Goal: Task Accomplishment & Management: Complete application form

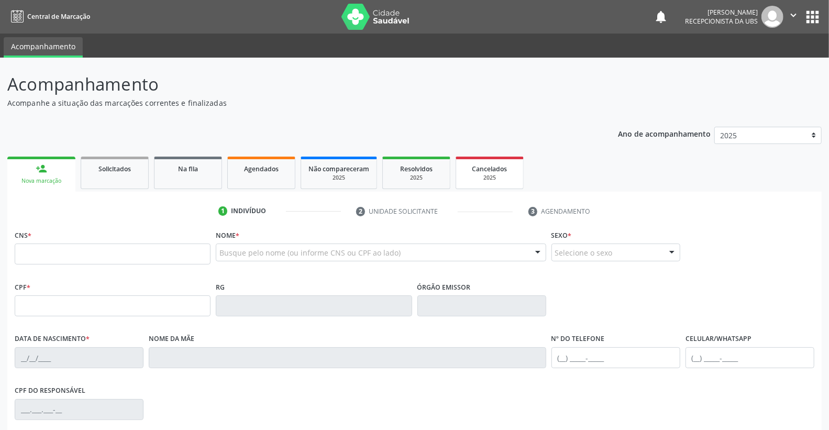
click at [493, 171] on span "Cancelados" at bounding box center [490, 169] width 35 height 9
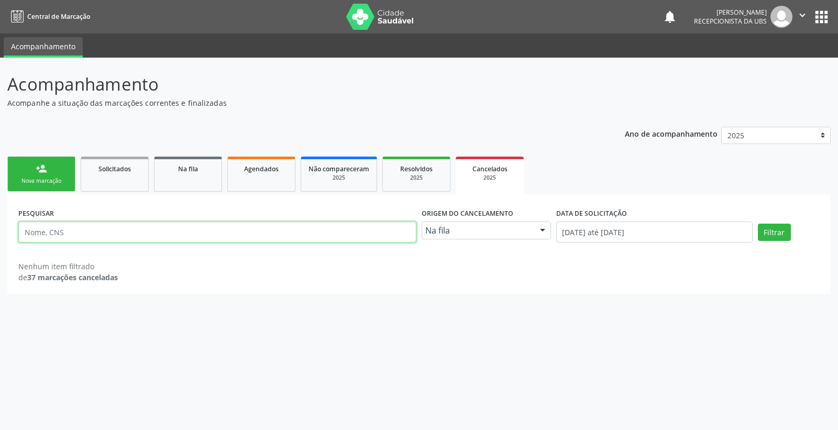
click at [56, 233] on input "text" at bounding box center [217, 232] width 398 height 21
type input "[PERSON_NAME]"
click at [771, 229] on button "Filtrar" at bounding box center [774, 233] width 33 height 18
click at [272, 165] on span "Agendados" at bounding box center [261, 169] width 35 height 9
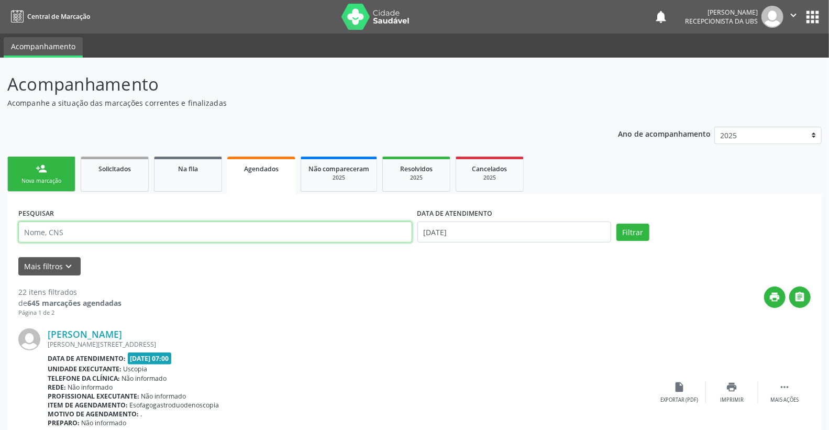
click at [35, 227] on input "text" at bounding box center [215, 232] width 394 height 21
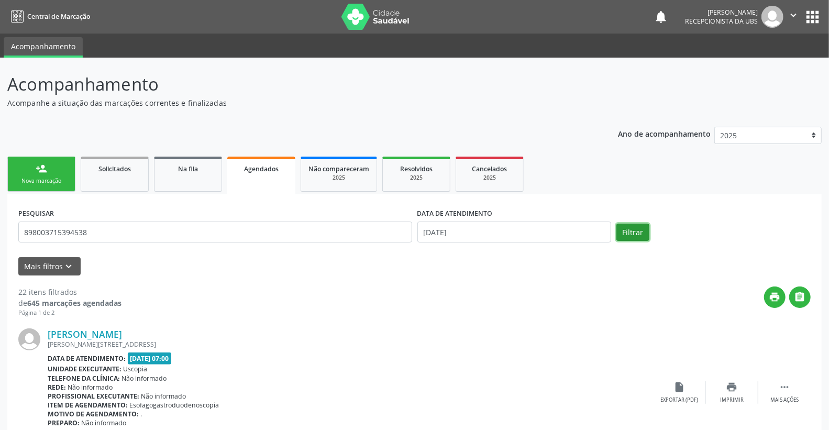
click at [632, 233] on button "Filtrar" at bounding box center [633, 233] width 33 height 18
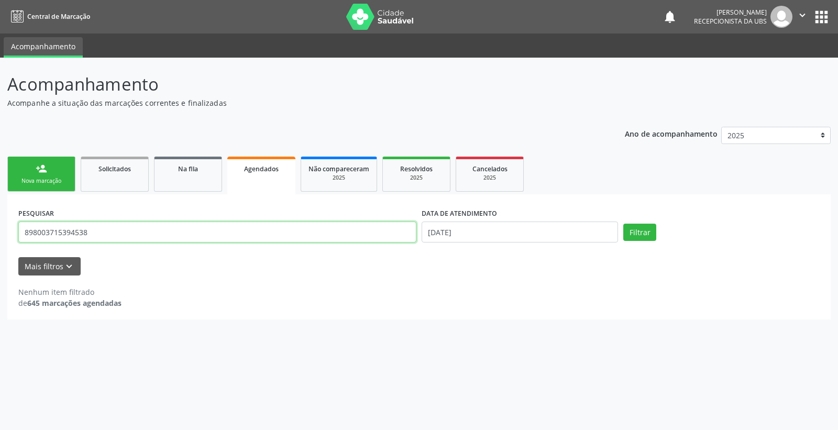
click at [96, 229] on input "898003715394538" at bounding box center [217, 232] width 398 height 21
type input "8"
type input "[PERSON_NAME]"
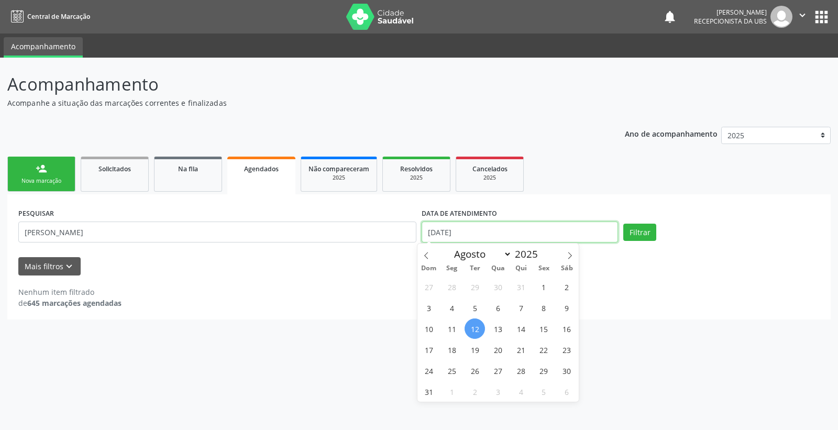
click at [475, 231] on input "[DATE]" at bounding box center [520, 232] width 196 height 21
click at [522, 331] on span "14" at bounding box center [521, 329] width 20 height 20
type input "[DATE]"
click at [522, 332] on span "14" at bounding box center [521, 329] width 20 height 20
click at [522, 332] on div "Acompanhamento Acompanhe a situação das marcações correntes e finalizadas Relat…" at bounding box center [419, 244] width 838 height 373
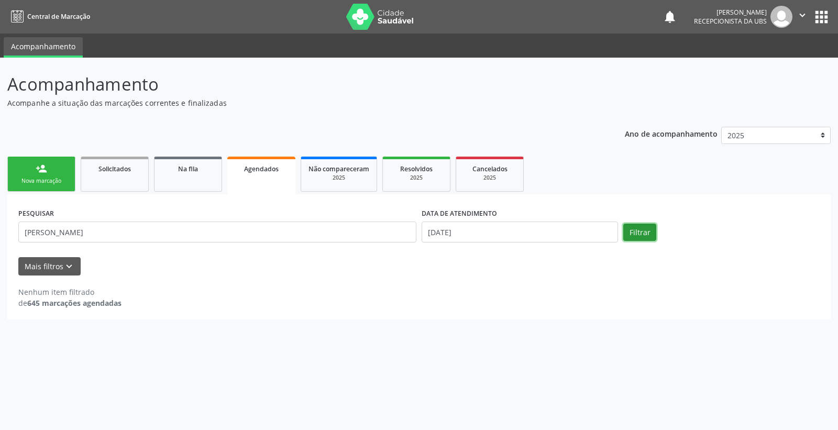
click at [638, 224] on button "Filtrar" at bounding box center [639, 233] width 33 height 18
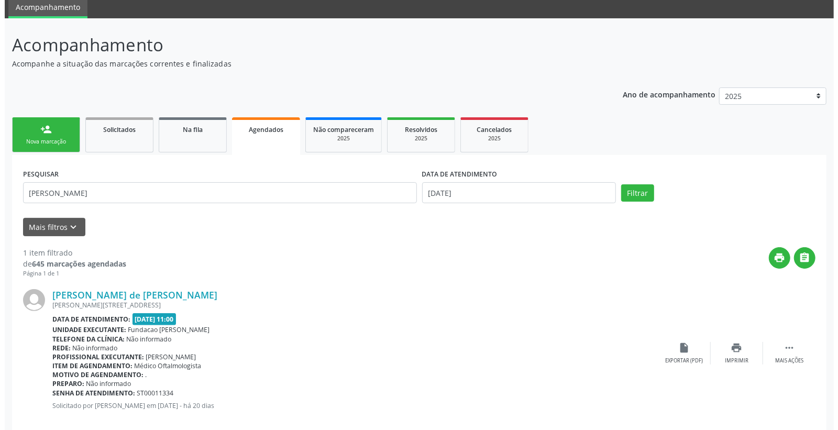
scroll to position [56, 0]
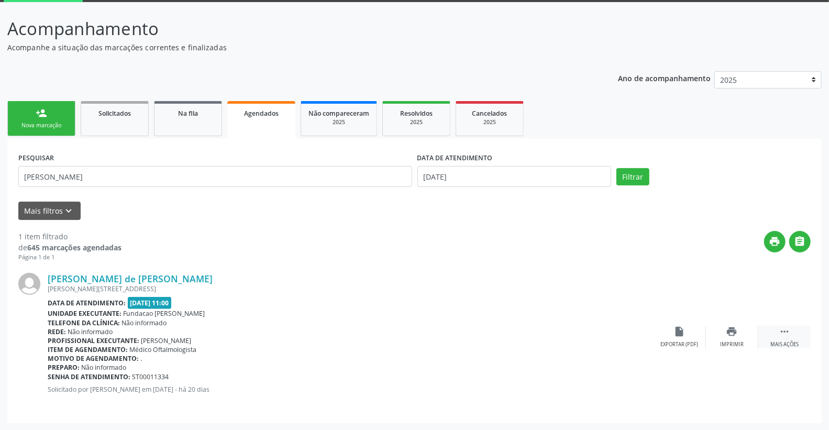
click at [789, 333] on icon "" at bounding box center [785, 332] width 12 height 12
click at [679, 331] on icon "cancel" at bounding box center [680, 332] width 12 height 12
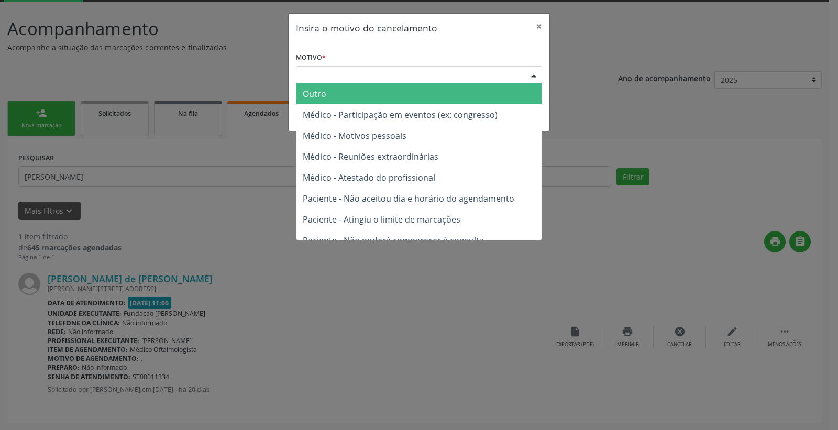
click at [314, 74] on div "Escolha o motivo" at bounding box center [419, 75] width 246 height 18
click at [332, 93] on span "Outro" at bounding box center [419, 93] width 245 height 21
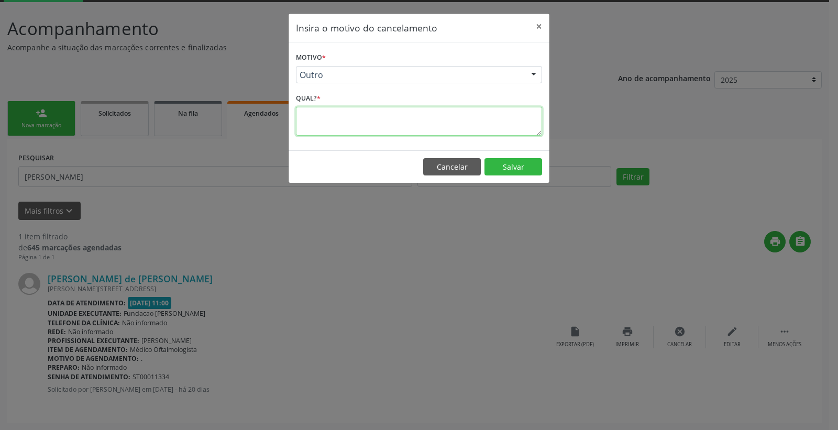
click at [313, 114] on textarea at bounding box center [419, 121] width 246 height 29
type textarea "consulta em [GEOGRAPHIC_DATA]"
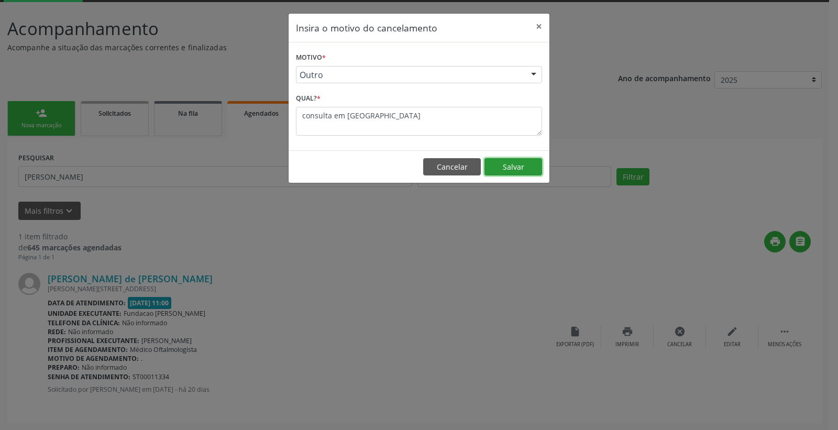
click at [523, 173] on button "Salvar" at bounding box center [514, 167] width 58 height 18
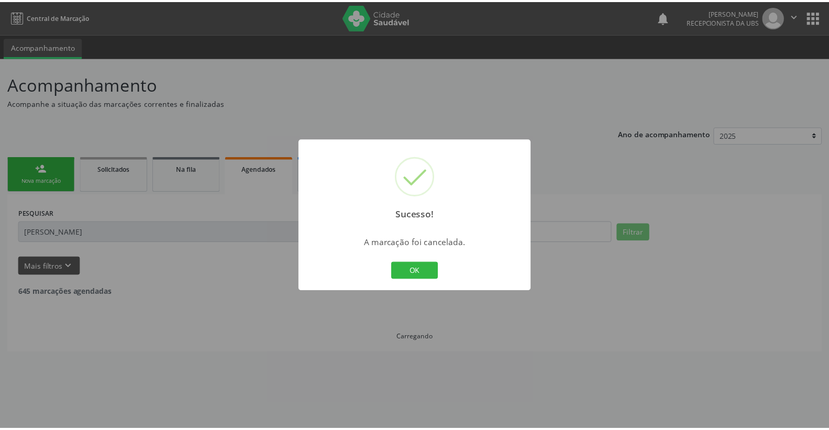
scroll to position [0, 0]
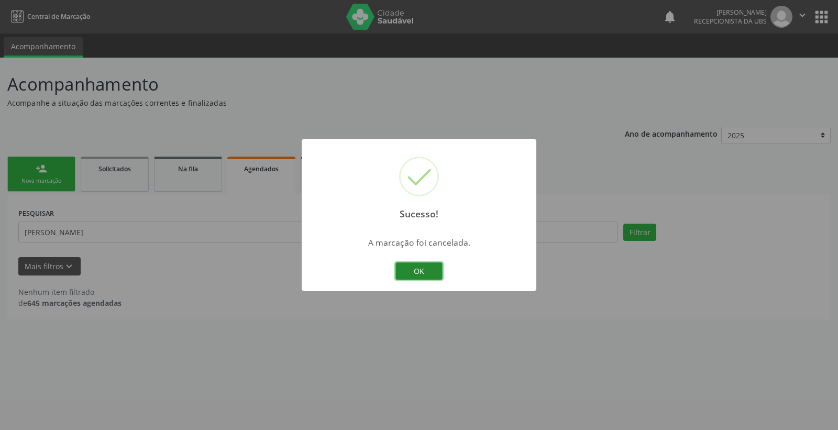
click at [406, 269] on button "OK" at bounding box center [419, 271] width 47 height 18
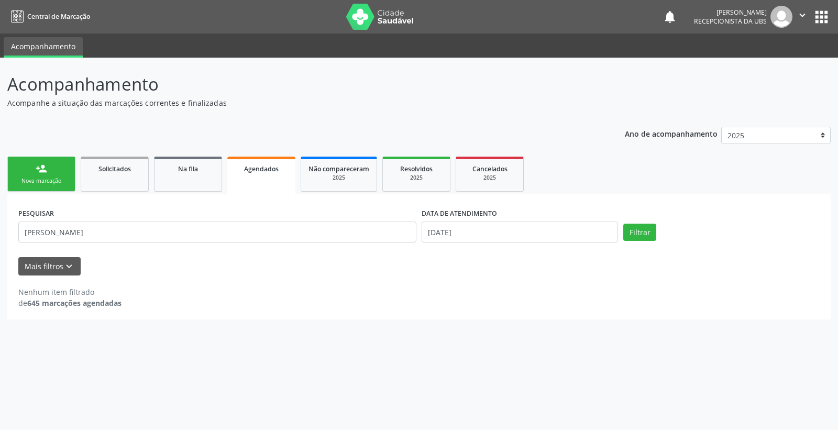
click at [48, 179] on div "Nova marcação" at bounding box center [41, 181] width 52 height 8
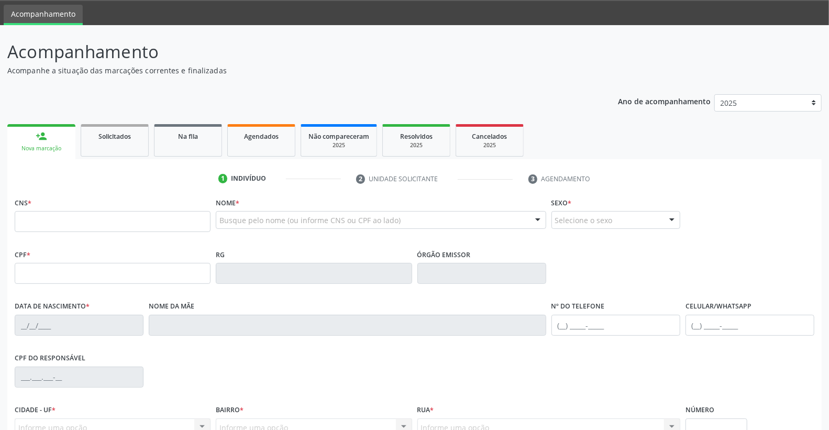
scroll to position [58, 0]
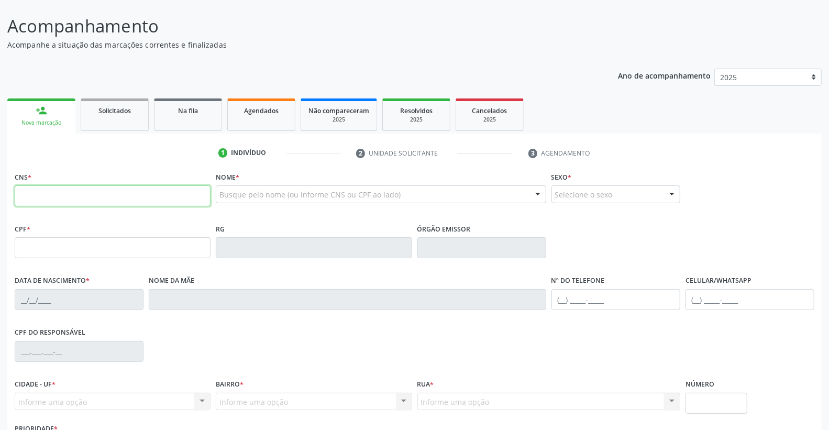
click at [51, 196] on input "text" at bounding box center [113, 195] width 196 height 21
paste input "702000817759981"
type input "702000817759981"
click at [65, 195] on input "text" at bounding box center [113, 195] width 196 height 21
paste input "702 0008 1775 9981"
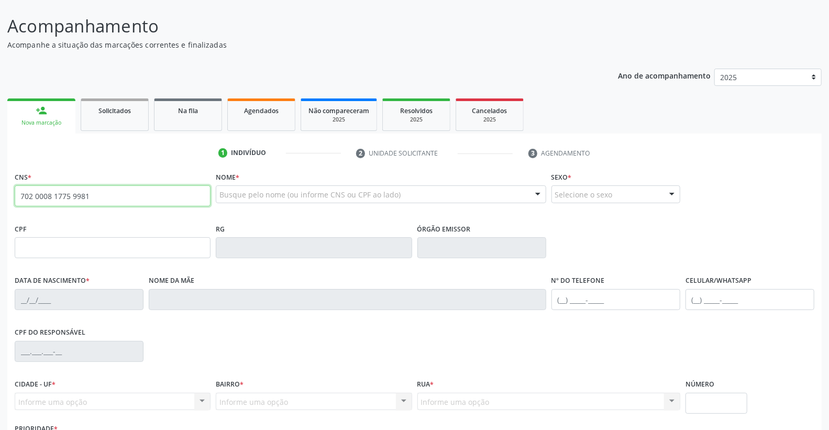
type input "702 0008 1775 9981"
type input "900.151.184-87"
type input "[DATE]"
type input "[PERSON_NAME]"
type input "[PHONE_NUMBER]"
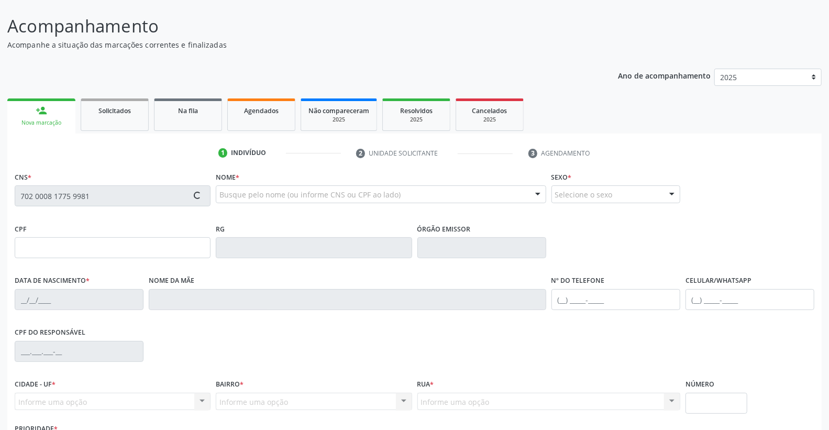
type input "284"
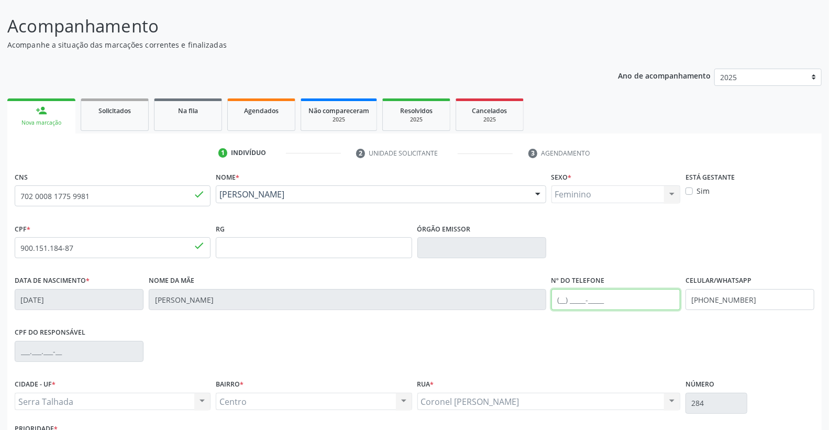
click at [575, 300] on input "text" at bounding box center [616, 299] width 129 height 21
type input "[PHONE_NUMBER]"
click at [743, 298] on input "[PHONE_NUMBER]" at bounding box center [750, 299] width 129 height 21
type input "("
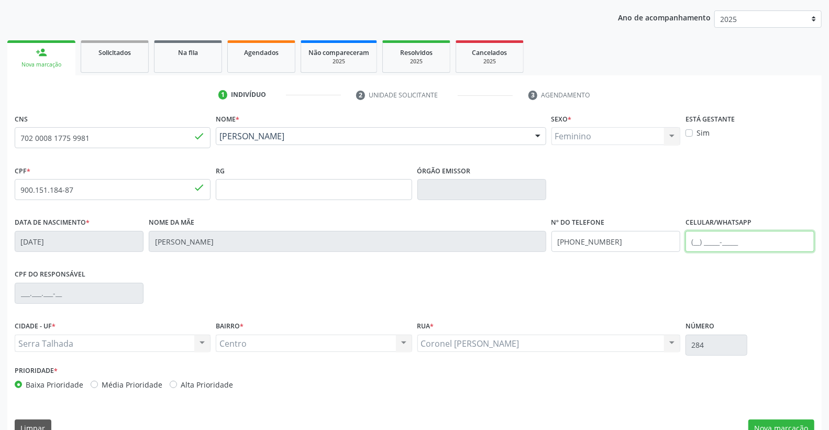
scroll to position [137, 0]
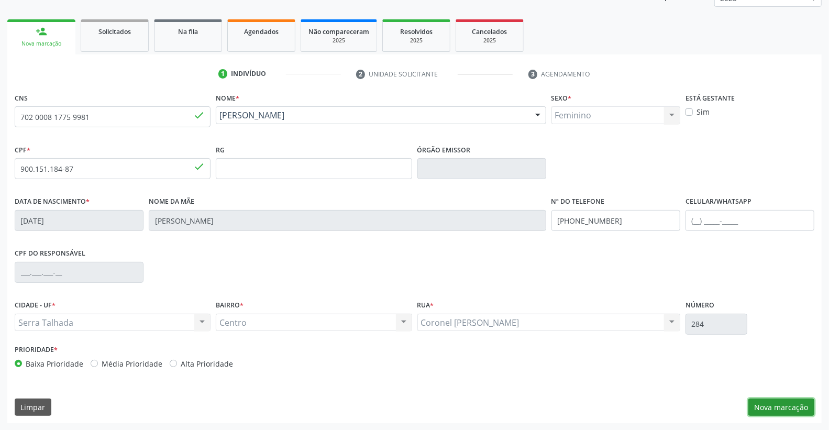
click at [777, 407] on button "Nova marcação" at bounding box center [782, 408] width 66 height 18
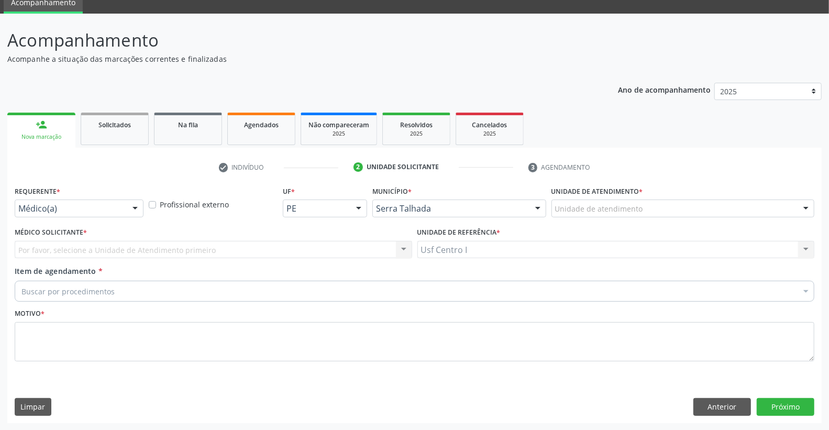
click at [48, 200] on div "Médico(a)" at bounding box center [79, 209] width 129 height 18
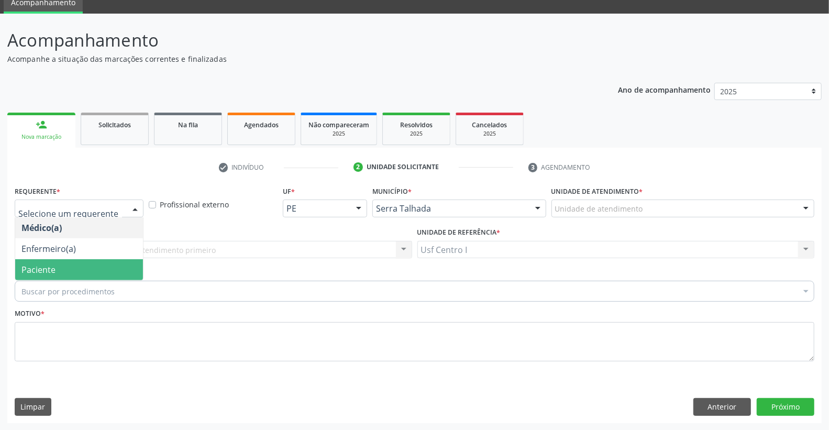
click at [56, 270] on span "Paciente" at bounding box center [79, 269] width 128 height 21
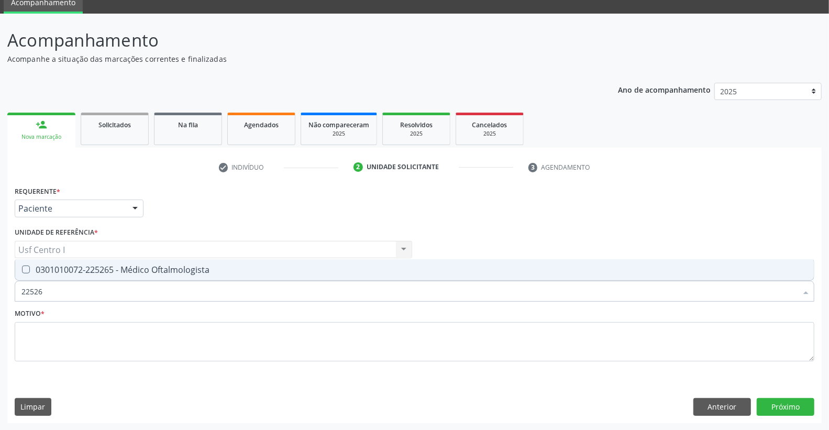
type input "225265"
click at [22, 266] on Oftalmologista at bounding box center [26, 270] width 8 height 8
click at [22, 266] on Oftalmologista "checkbox" at bounding box center [18, 269] width 7 height 7
checkbox Oftalmologista "true"
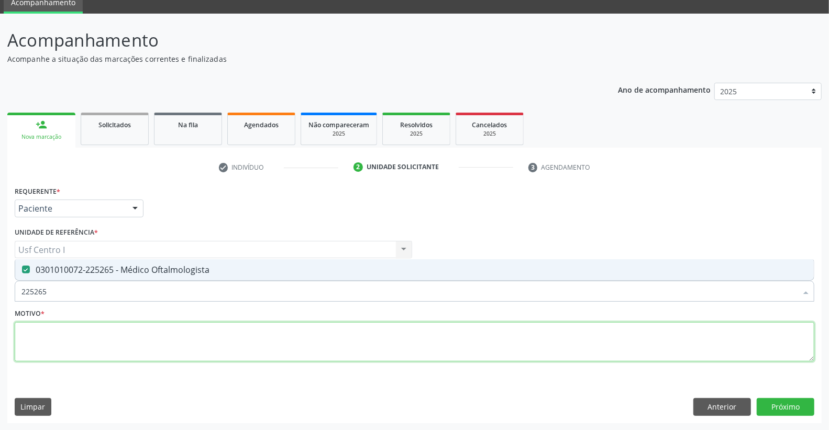
click at [30, 338] on textarea at bounding box center [415, 342] width 800 height 40
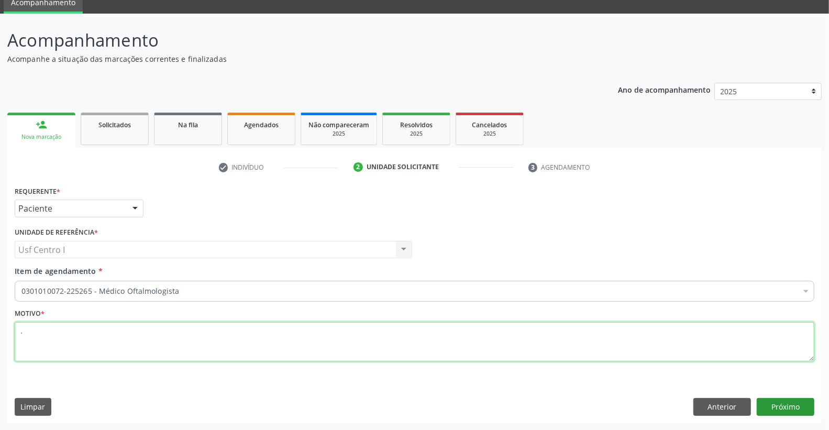
type textarea "."
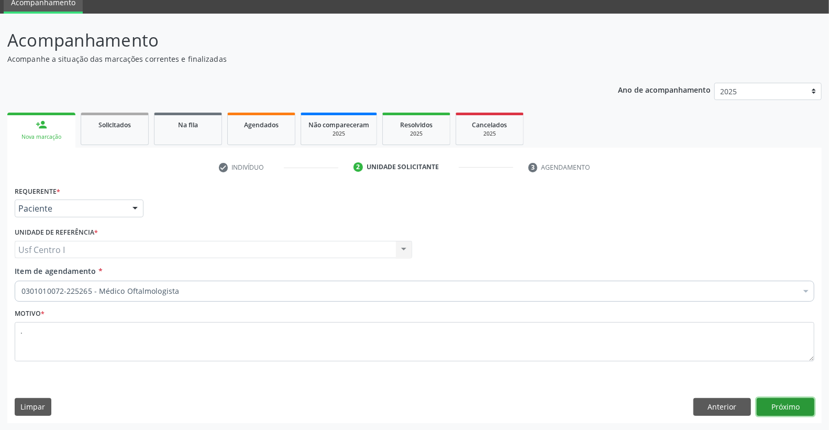
click at [786, 409] on button "Próximo" at bounding box center [786, 407] width 58 height 18
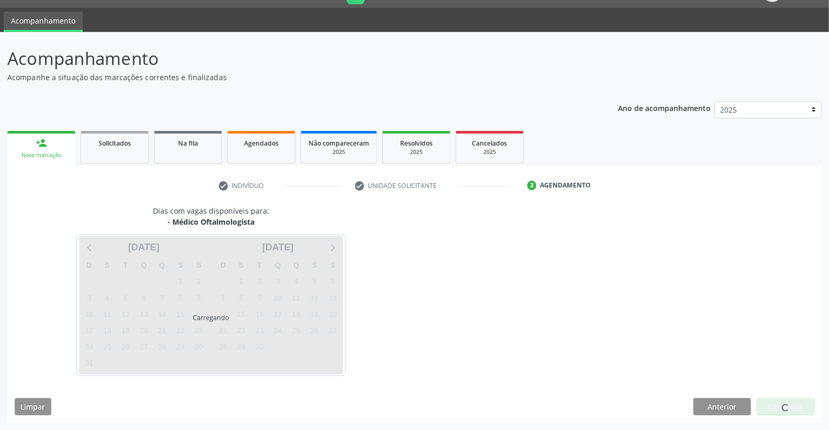
scroll to position [25, 0]
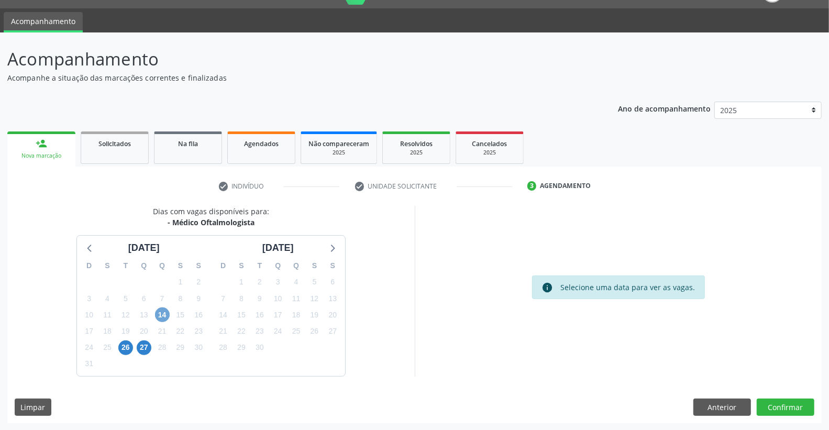
click at [161, 315] on span "14" at bounding box center [162, 315] width 15 height 15
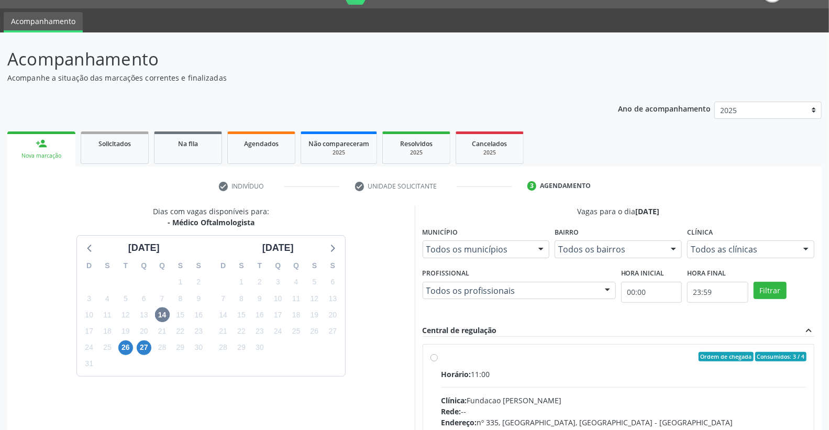
click at [442, 358] on label "Ordem de chegada Consumidos: 3 / 4 Horário: 11:00 Clínica: Fundacao [PERSON_NAM…" at bounding box center [625, 432] width 366 height 161
click at [434, 358] on input "Ordem de chegada Consumidos: 3 / 4 Horário: 11:00 Clínica: Fundacao [PERSON_NAM…" at bounding box center [434, 356] width 7 height 9
radio input "true"
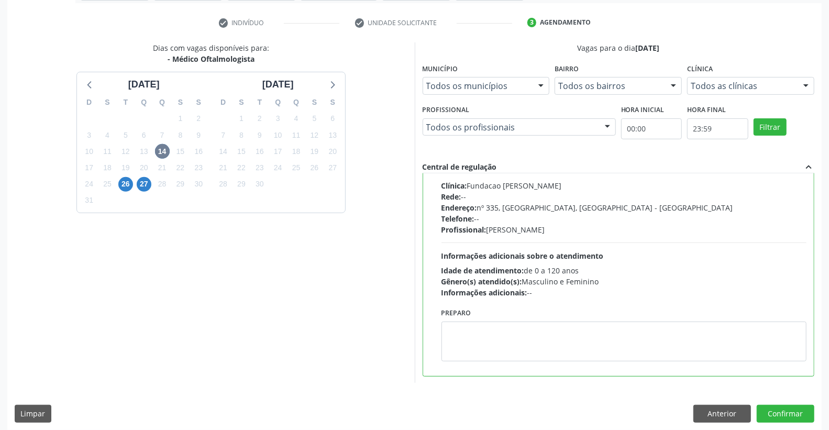
scroll to position [195, 0]
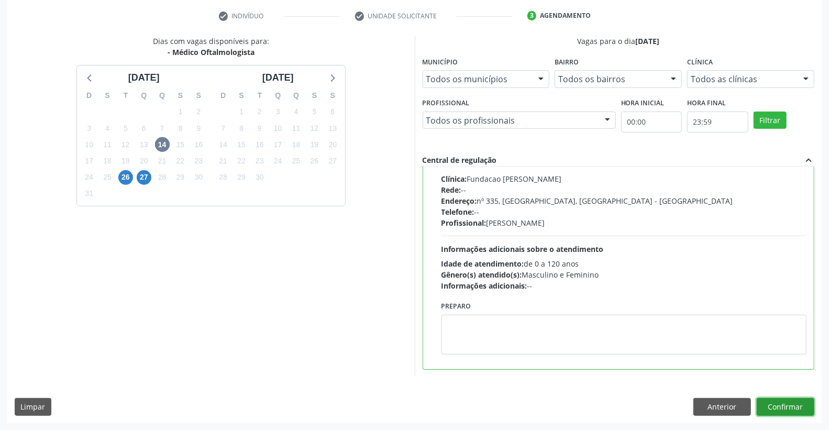
click at [798, 404] on button "Confirmar" at bounding box center [786, 407] width 58 height 18
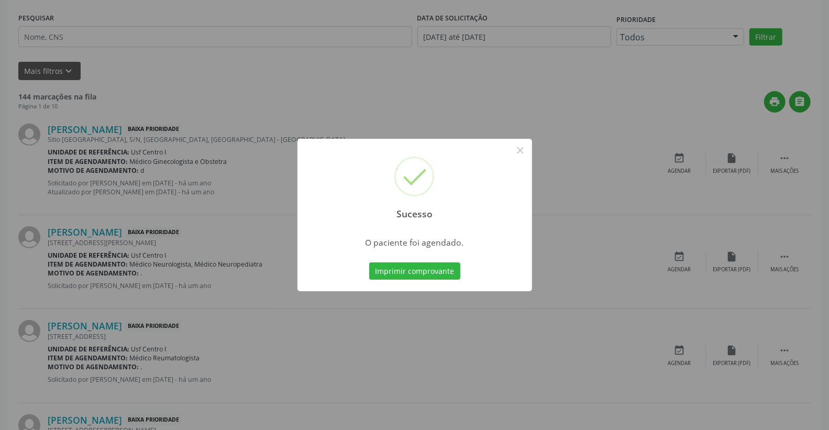
scroll to position [0, 0]
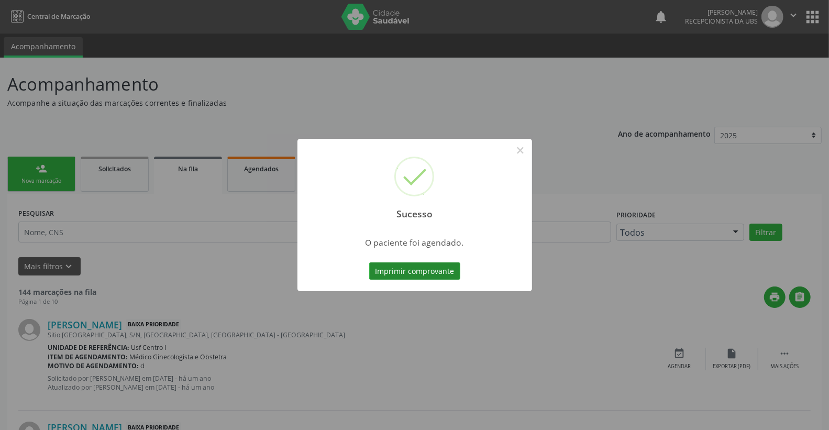
click at [431, 269] on button "Imprimir comprovante" at bounding box center [414, 271] width 91 height 18
